Goal: Navigation & Orientation: Find specific page/section

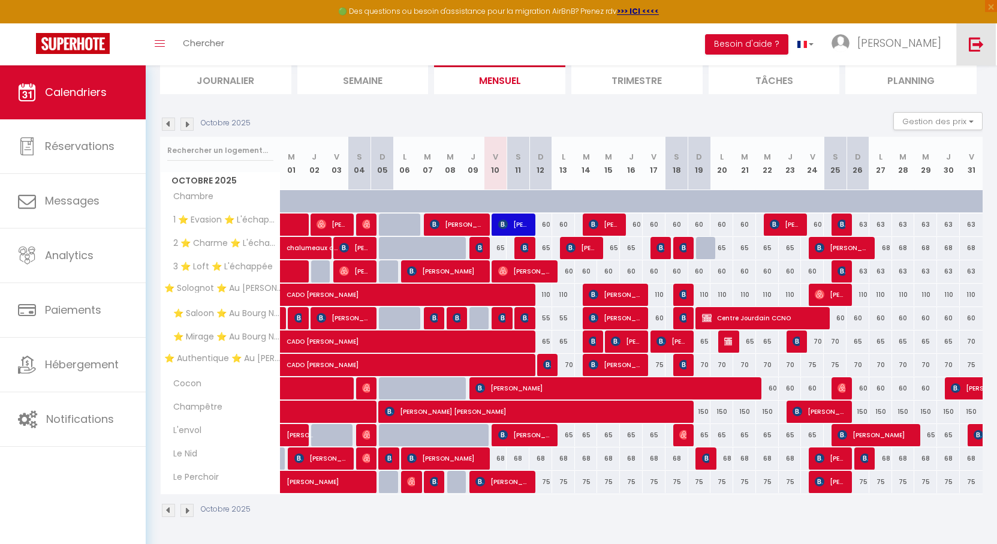
scroll to position [83, 0]
click at [970, 41] on img at bounding box center [976, 44] width 15 height 15
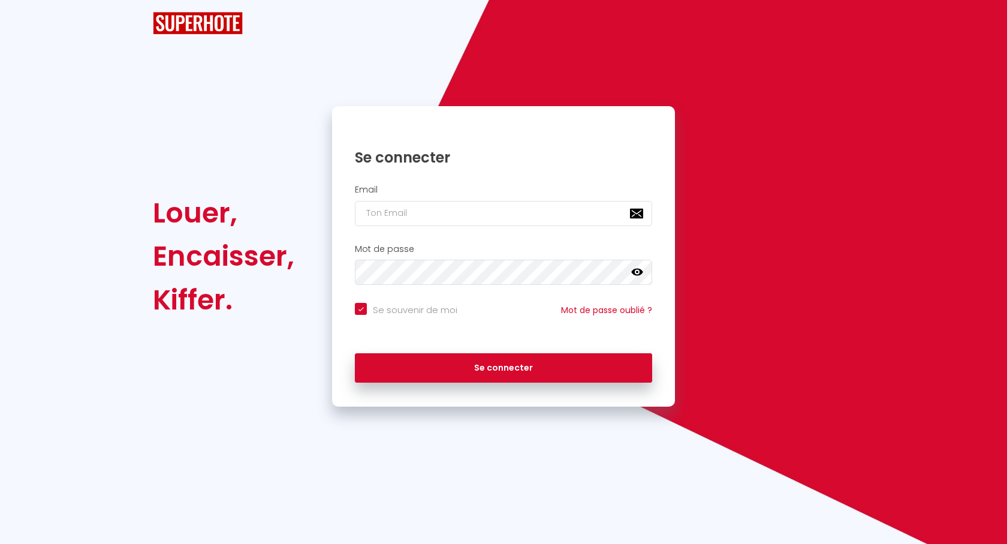
checkbox input "true"
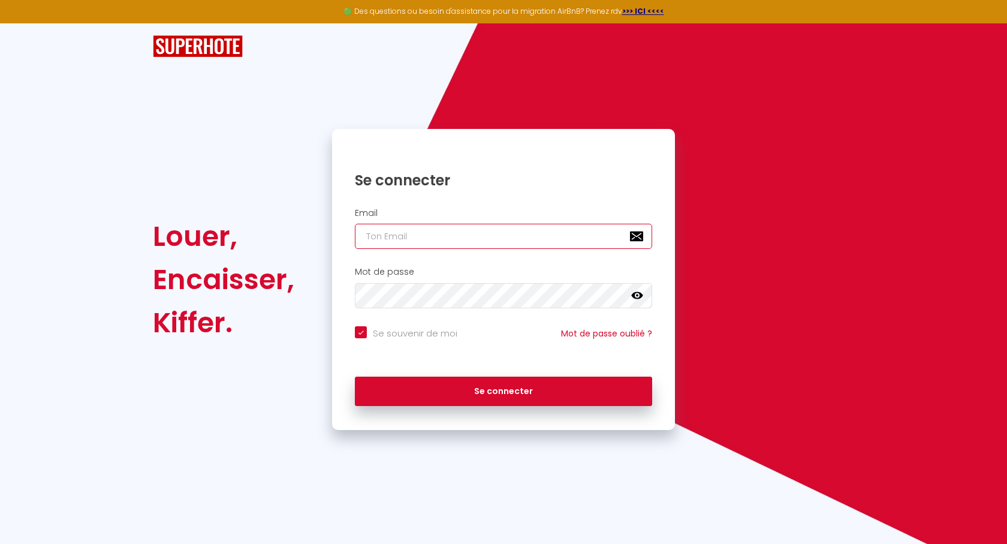
click at [454, 238] on input "email" at bounding box center [503, 236] width 297 height 25
type input "j"
checkbox input "true"
type input "je"
checkbox input "true"
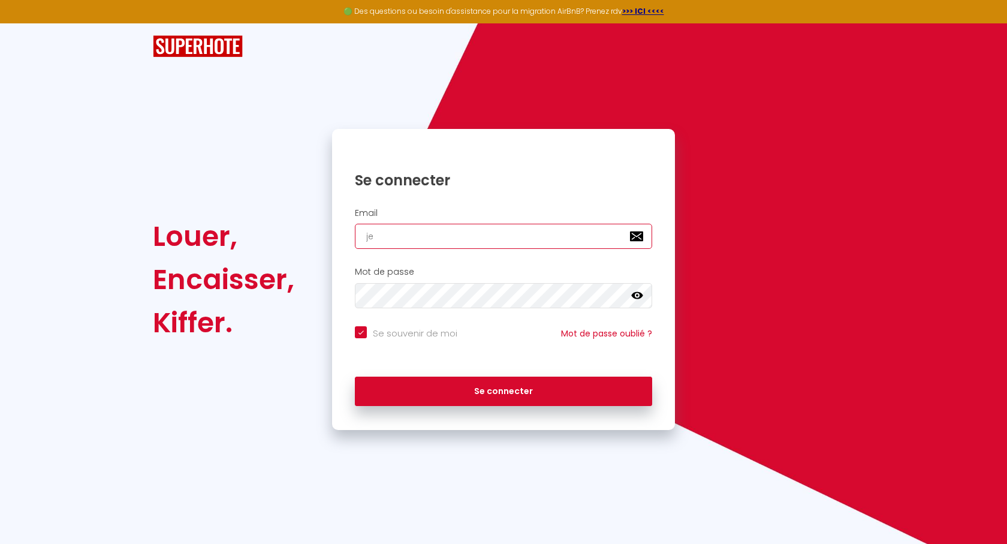
type input "jea"
checkbox input "true"
type input "[PERSON_NAME]"
checkbox input "true"
type input "jeanm"
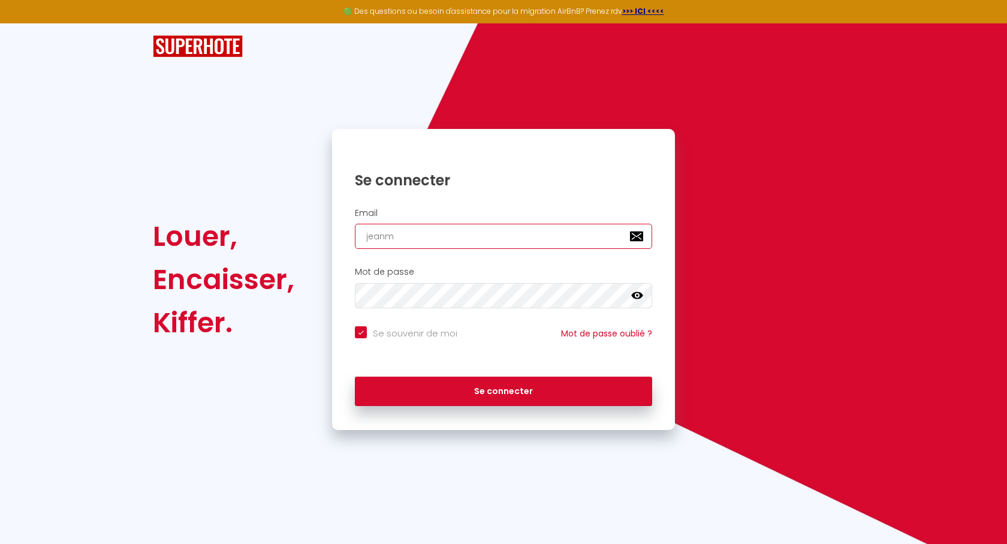
checkbox input "true"
type input "jeanma"
checkbox input "true"
type input "[PERSON_NAME]"
checkbox input "true"
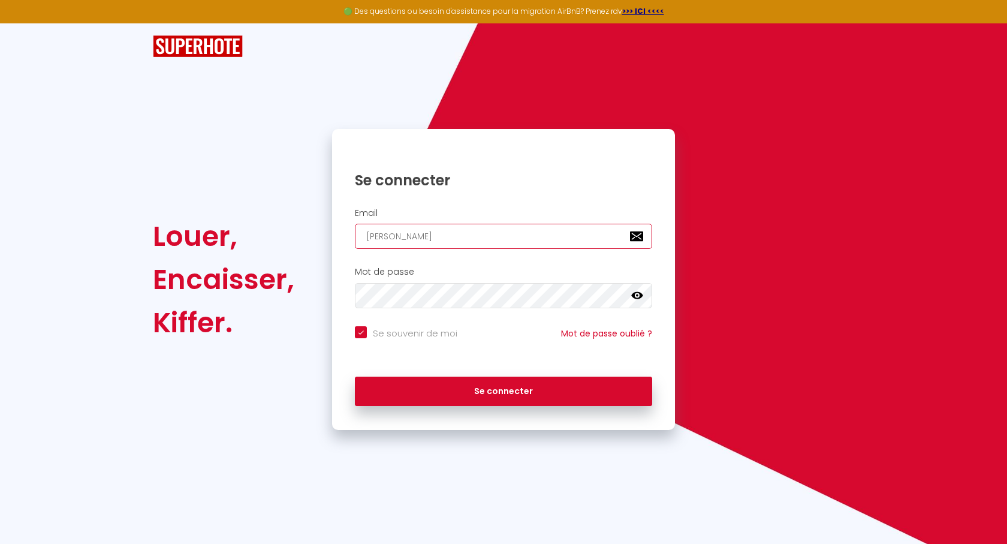
type input "[PERSON_NAME]"
checkbox input "true"
type input "[PERSON_NAME]"
checkbox input "true"
type input "[PERSON_NAME]"
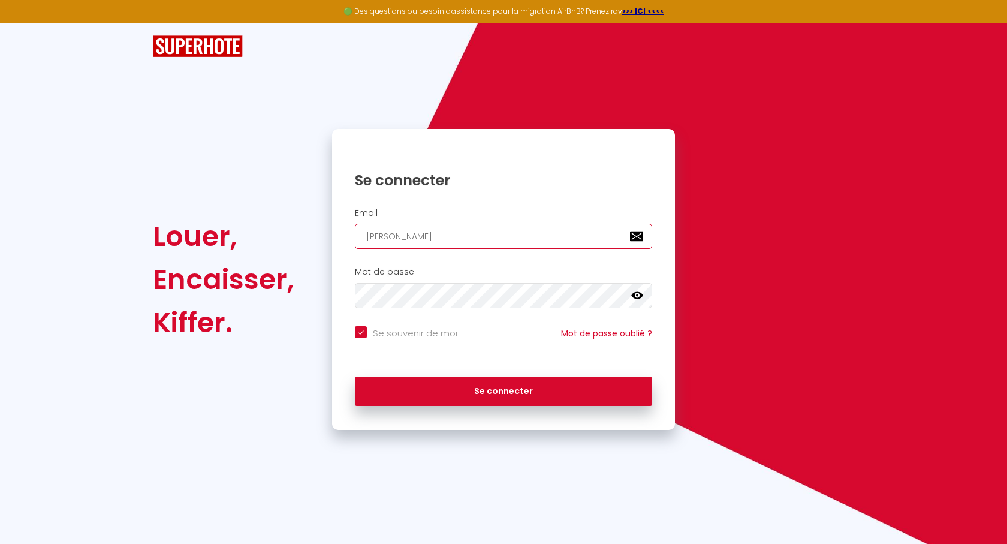
checkbox input "true"
type input "[PERSON_NAME]"
checkbox input "true"
type input "[PERSON_NAME]"
checkbox input "true"
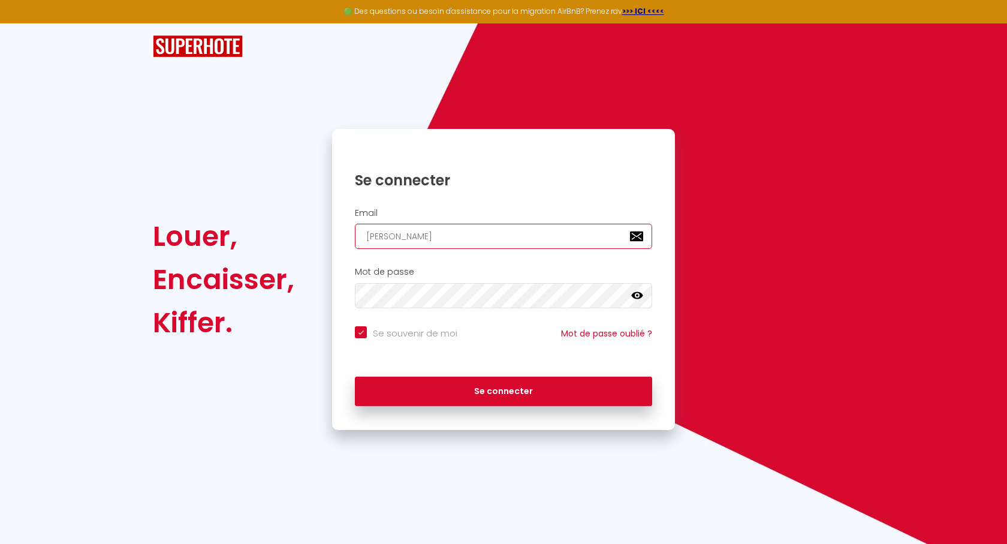
type input "jeanmariecoud"
checkbox input "true"
type input "jeanmariecoude"
checkbox input "true"
type input "jeanmariecoudek"
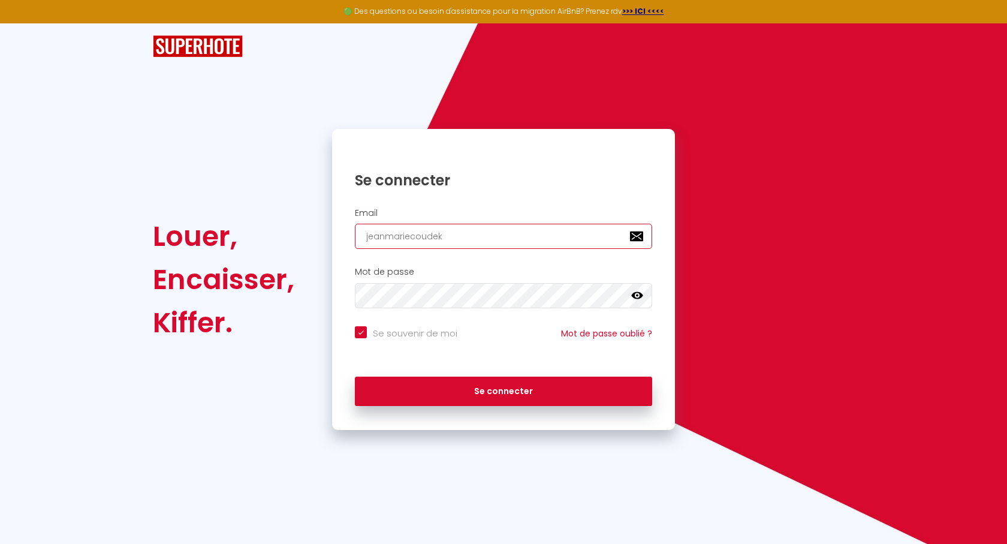
checkbox input "true"
type input "jeanmariecoudeke"
checkbox input "true"
type input "jeanmariecoudeker"
checkbox input "true"
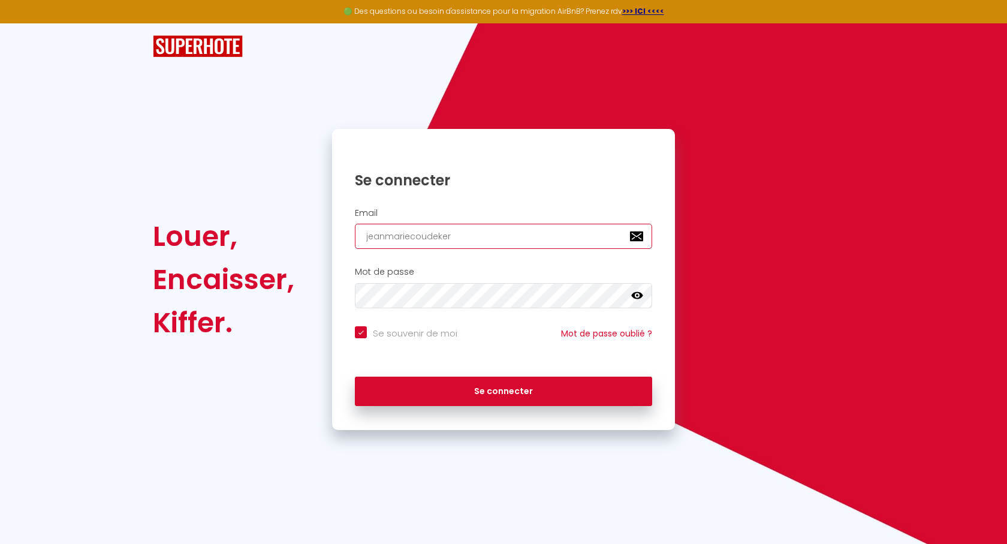
type input "jeanmariecoudekerq"
checkbox input "true"
type input "jeanmariecoudekerqu"
checkbox input "true"
type input "jeanmariecoudekerque"
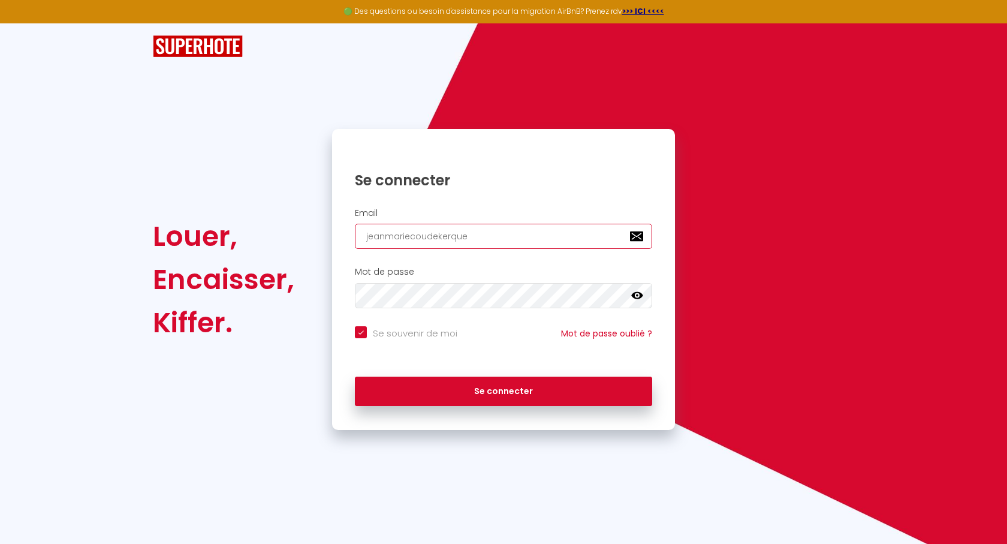
checkbox input "true"
type input "jeanmariecoudekerqueà"
checkbox input "true"
type input "jeanmariecoudekerque"
checkbox input "true"
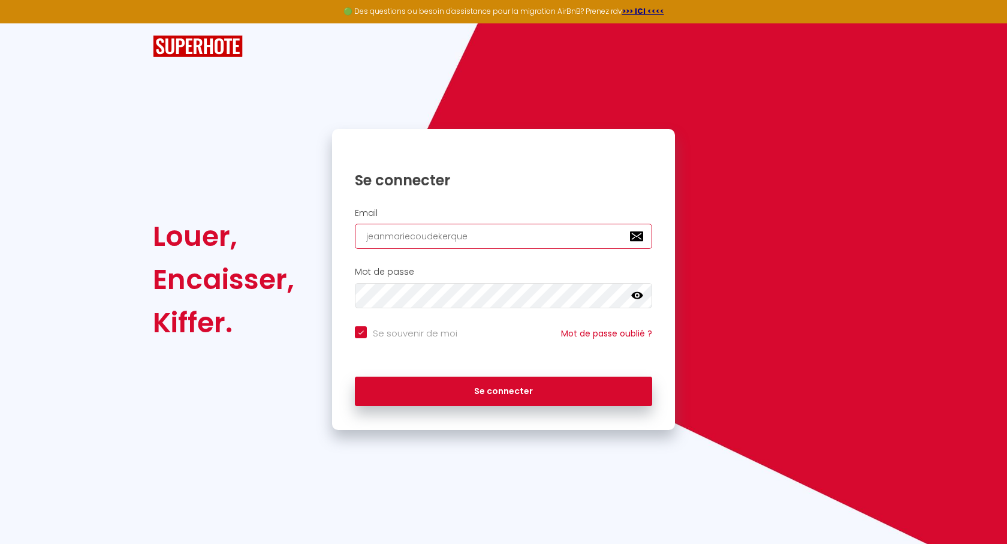
type input "jeanmariecoudekerque@"
checkbox input "true"
type input "jeanmariecoudekerque@g"
checkbox input "true"
type input "jeanmariecoudekerque@gm"
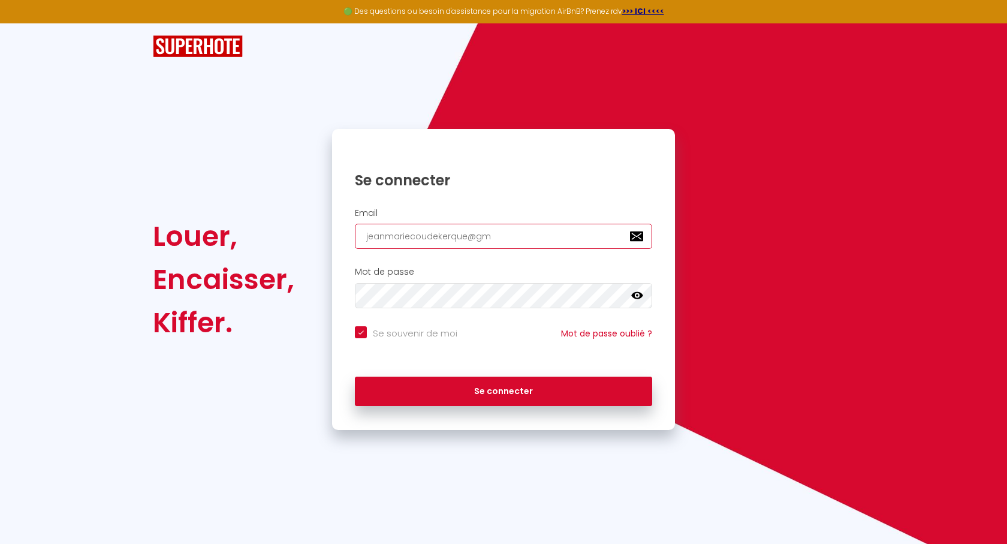
checkbox input "true"
type input "jeanmariecoudekerque@gma"
checkbox input "true"
type input "jeanmariecoudekerque@gmai"
checkbox input "true"
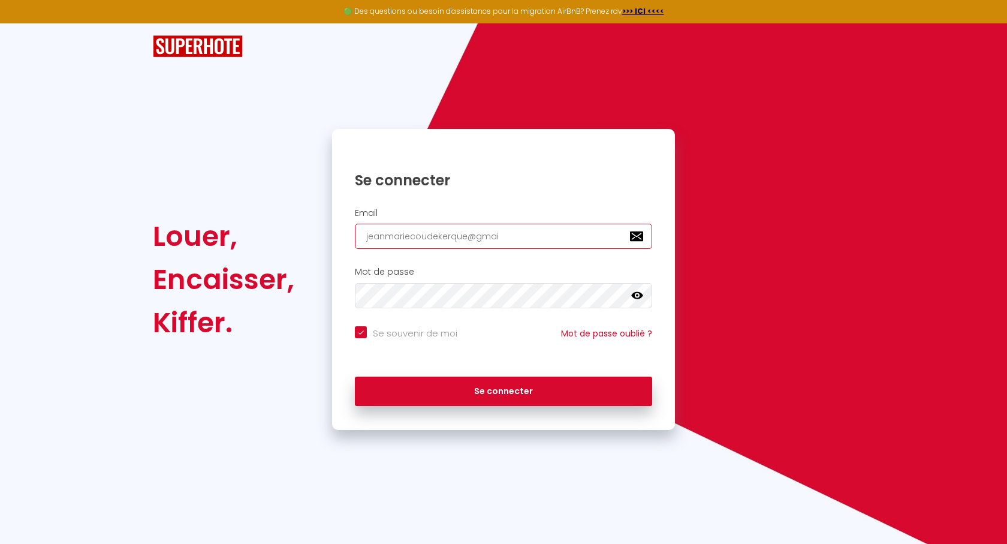
type input "[EMAIL_ADDRESS]"
checkbox input "true"
type input "[EMAIL_ADDRESS]."
checkbox input "true"
type input "jeanmariecoudekerque@gmail.c"
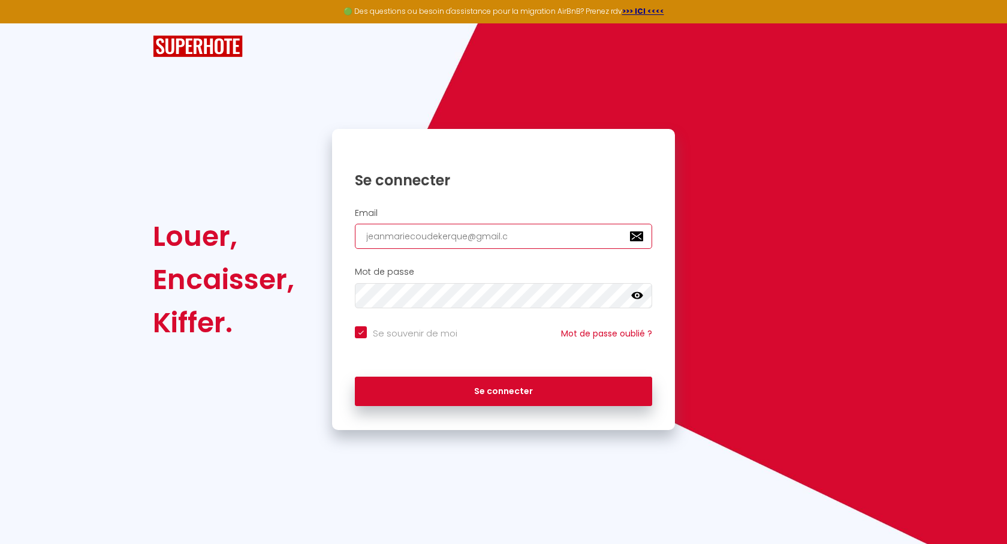
checkbox input "true"
type input "[EMAIL_ADDRESS][DOMAIN_NAME]"
checkbox input "true"
type input "[EMAIL_ADDRESS][DOMAIN_NAME]"
checkbox input "true"
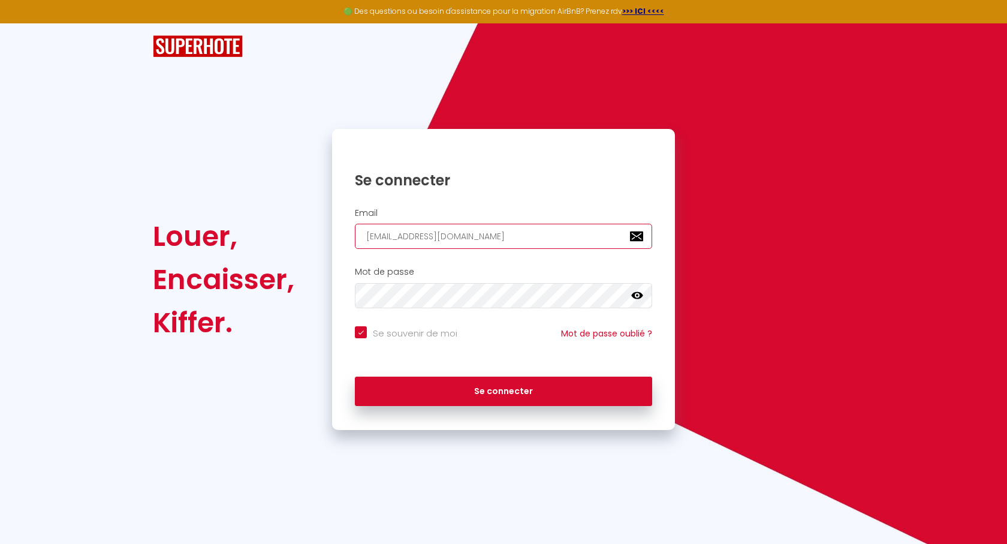
type input "[EMAIL_ADDRESS][DOMAIN_NAME]"
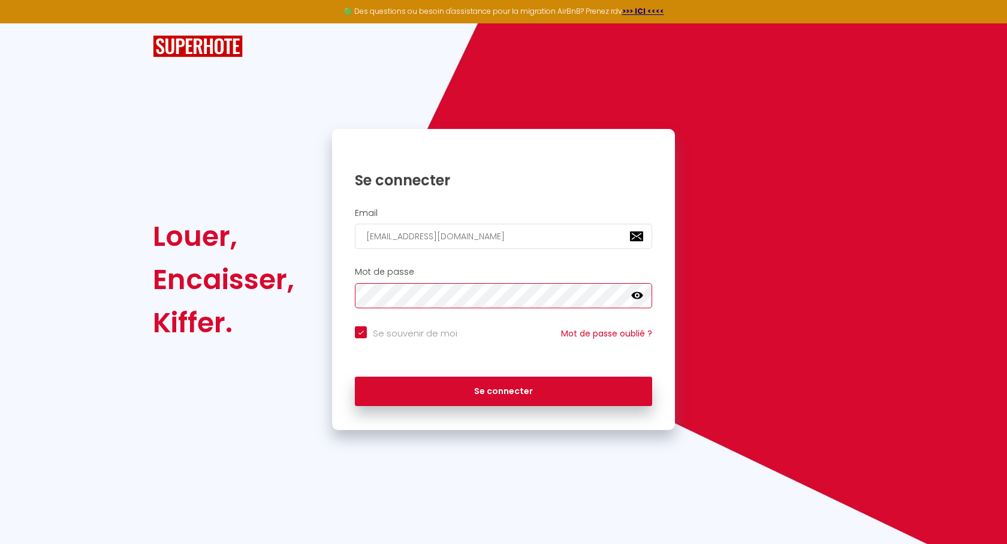
click at [355, 376] on button "Se connecter" at bounding box center [503, 391] width 297 height 30
checkbox input "true"
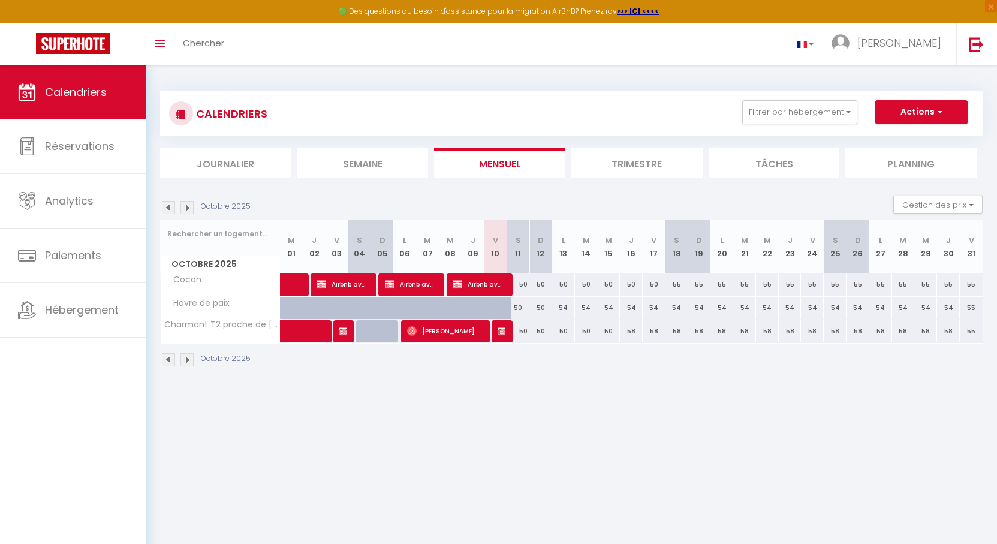
drag, startPoint x: 596, startPoint y: 195, endPoint x: 567, endPoint y: 196, distance: 28.8
click at [567, 196] on div "Octobre 2025 Gestion des prix Nb Nuits minimum Règles Disponibilité" at bounding box center [571, 207] width 822 height 25
drag, startPoint x: 603, startPoint y: 135, endPoint x: 569, endPoint y: 136, distance: 33.6
click at [569, 136] on div "CALENDRIERS Filtrer par hébergement Coudekerque Charmant T2 proche de Dunkerque…" at bounding box center [571, 134] width 822 height 86
drag, startPoint x: 580, startPoint y: 135, endPoint x: 572, endPoint y: 134, distance: 8.5
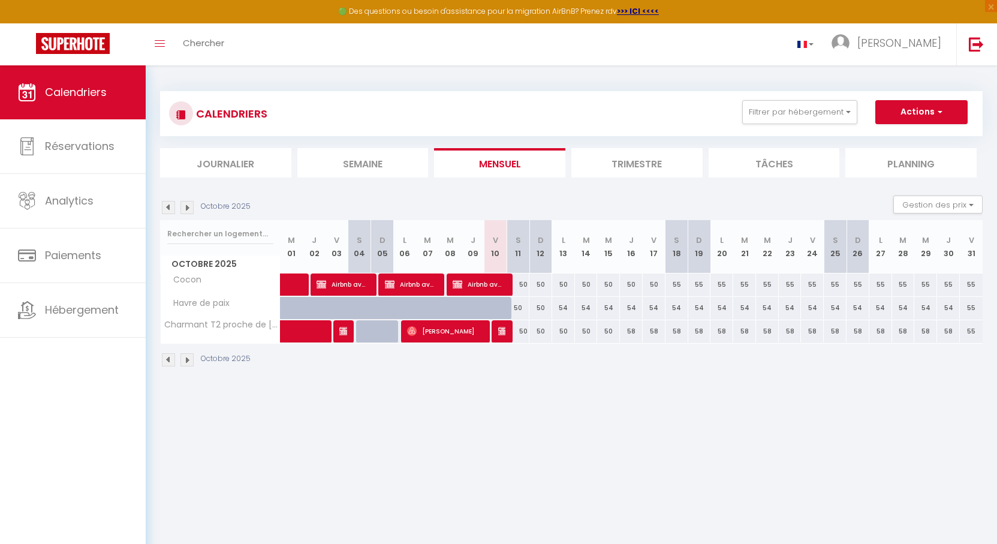
click at [572, 134] on div "CALENDRIERS Filtrer par hébergement Coudekerque Charmant T2 proche de Dunkerque…" at bounding box center [571, 113] width 822 height 45
drag, startPoint x: 525, startPoint y: 128, endPoint x: 480, endPoint y: 127, distance: 45.0
click at [496, 127] on div "CALENDRIERS Filtrer par hébergement Coudekerque Charmant T2 proche de Dunkerque…" at bounding box center [571, 113] width 822 height 45
click at [625, 164] on li "Trimestre" at bounding box center [636, 162] width 131 height 29
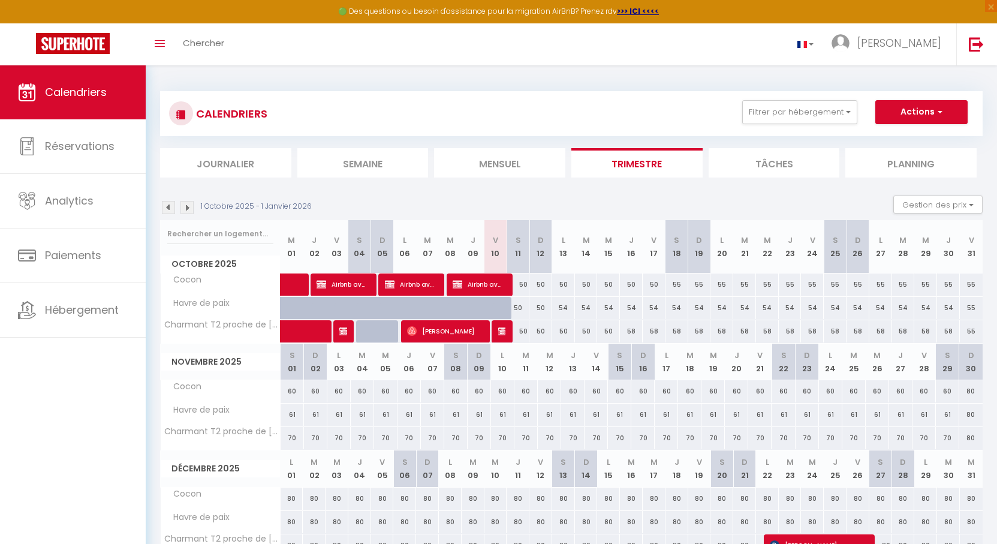
click at [169, 210] on img at bounding box center [168, 207] width 13 height 13
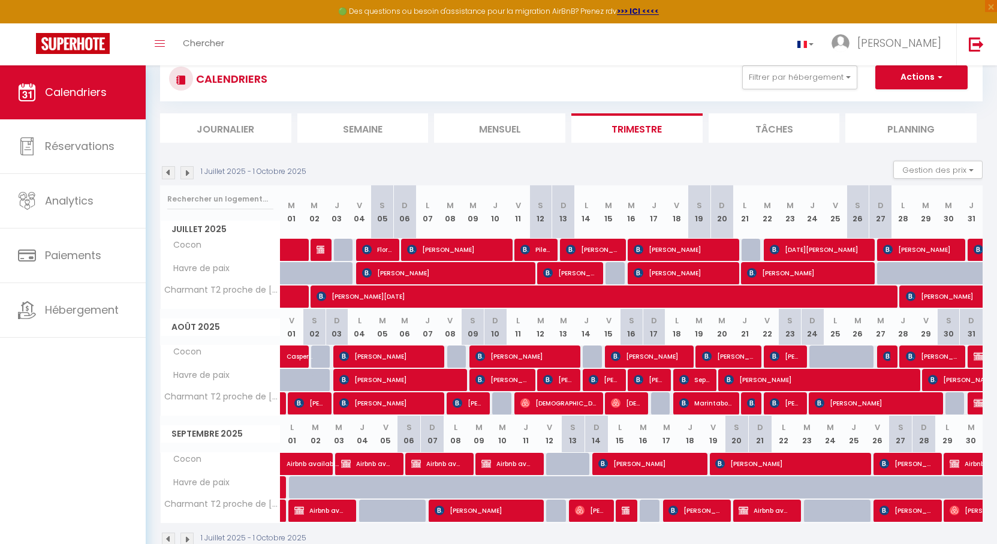
scroll to position [65, 0]
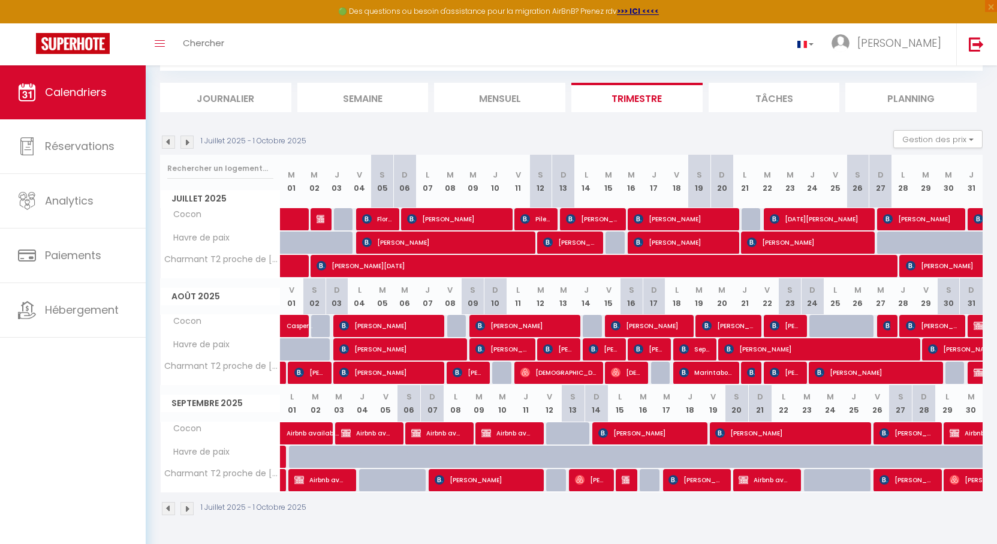
click at [169, 140] on img at bounding box center [168, 141] width 13 height 13
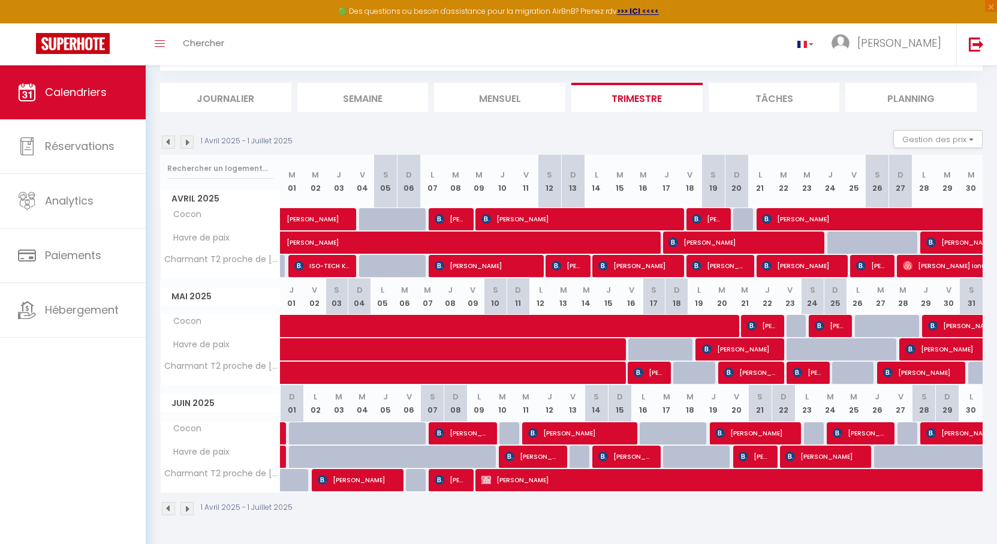
click at [169, 140] on img at bounding box center [168, 141] width 13 height 13
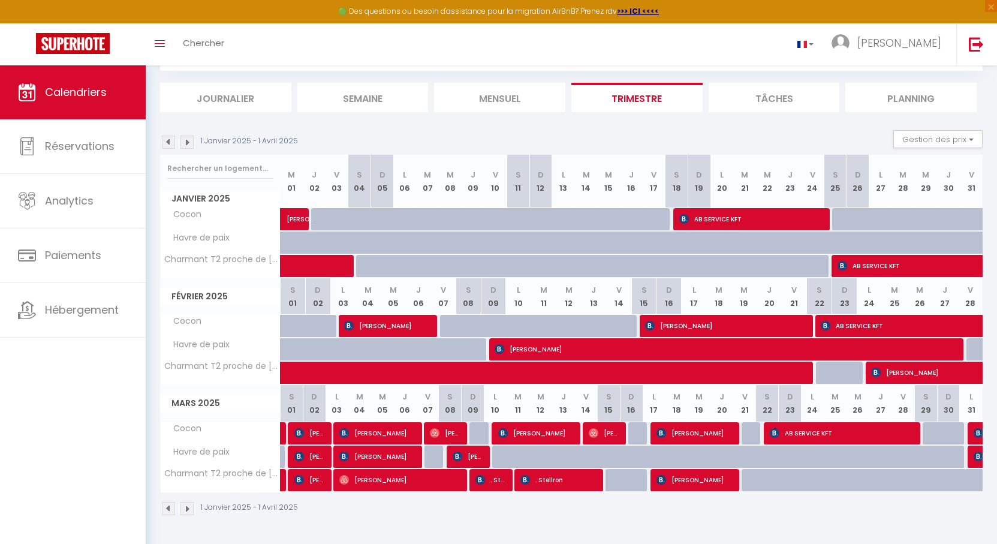
click at [169, 140] on img at bounding box center [168, 141] width 13 height 13
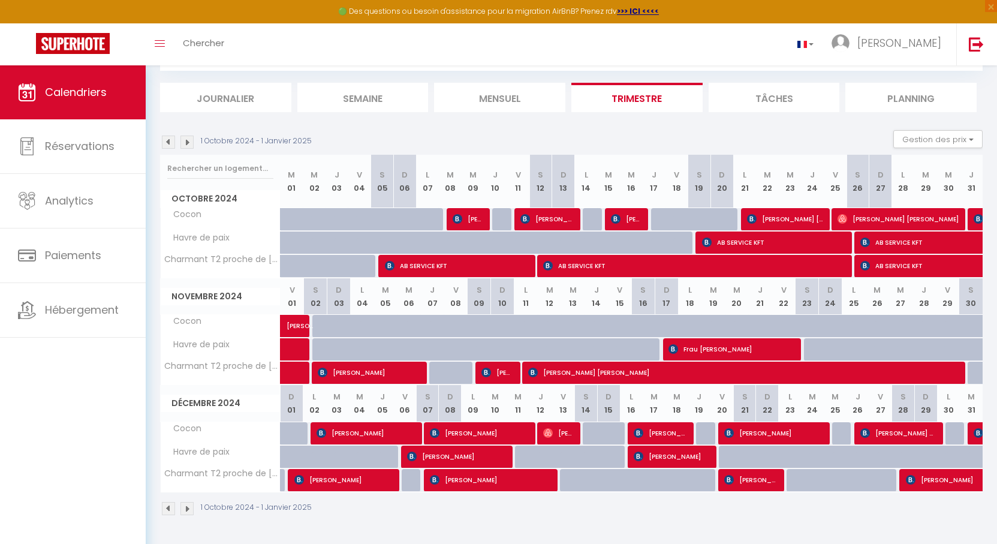
drag, startPoint x: 552, startPoint y: 135, endPoint x: 528, endPoint y: 130, distance: 25.2
click at [528, 130] on div "1 Octobre 2024 - 1 Janvier 2025 Gestion des prix Nb Nuits minimum Règles Dispon…" at bounding box center [571, 142] width 822 height 25
